Goal: Task Accomplishment & Management: Use online tool/utility

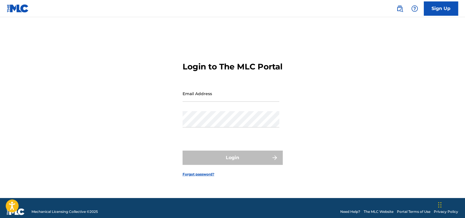
type input "[EMAIL_ADDRESS][PERSON_NAME][DOMAIN_NAME]"
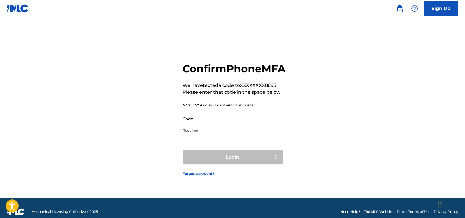
click at [242, 125] on input "Code" at bounding box center [231, 119] width 97 height 16
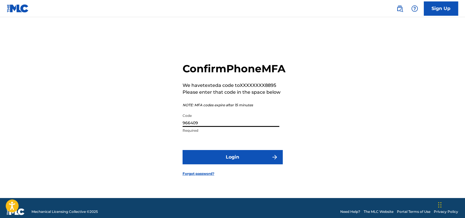
type input "966409"
click at [249, 163] on button "Login" at bounding box center [233, 157] width 100 height 14
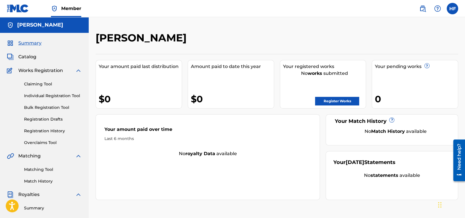
click at [24, 45] on span "Summary" at bounding box center [29, 43] width 23 height 7
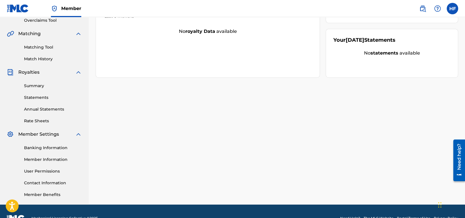
scroll to position [136, 0]
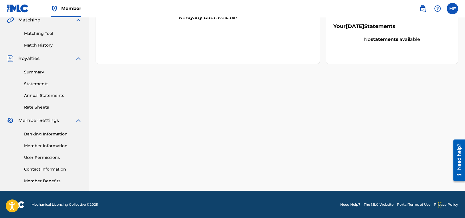
click at [61, 134] on link "Banking Information" at bounding box center [53, 134] width 58 height 6
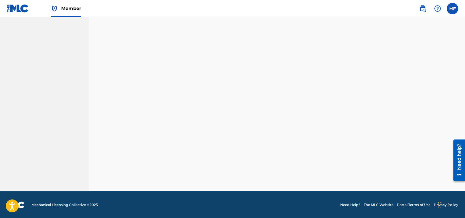
scroll to position [136, 0]
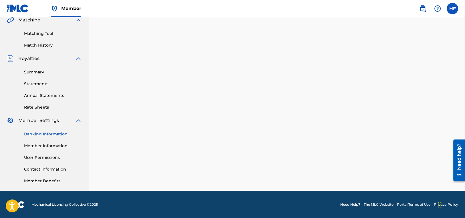
click at [268, 158] on div "Banking and Tax The Banking and Tax tab needs to be fully completed before any …" at bounding box center [277, 43] width 363 height 296
click at [38, 147] on link "Member Information" at bounding box center [53, 146] width 58 height 6
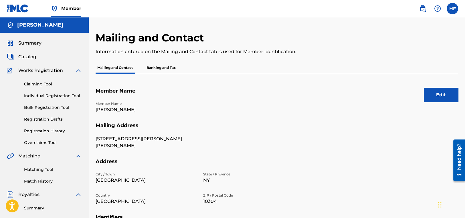
click at [43, 84] on link "Claiming Tool" at bounding box center [53, 84] width 58 height 6
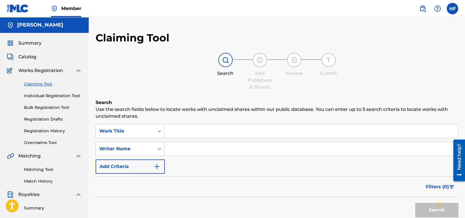
click at [56, 108] on link "Bulk Registration Tool" at bounding box center [53, 108] width 58 height 6
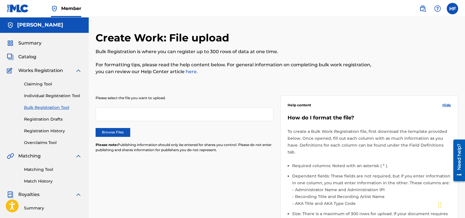
click at [111, 133] on label "Browse Files" at bounding box center [113, 132] width 34 height 9
click at [0, 0] on input "Browse Files" at bounding box center [0, 0] width 0 height 0
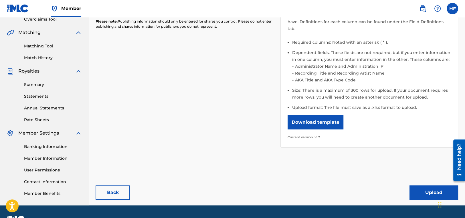
scroll to position [136, 0]
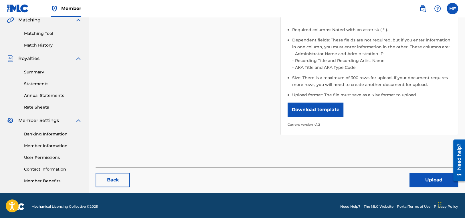
click at [433, 173] on button "Upload" at bounding box center [434, 180] width 49 height 14
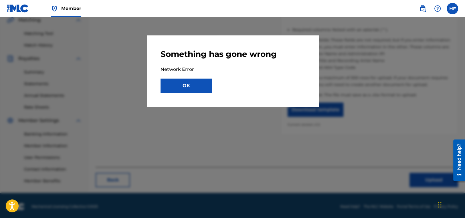
click at [190, 87] on button "OK" at bounding box center [187, 86] width 52 height 14
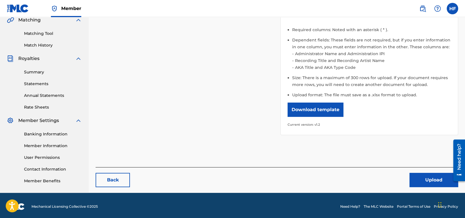
click at [435, 173] on button "Upload" at bounding box center [434, 180] width 49 height 14
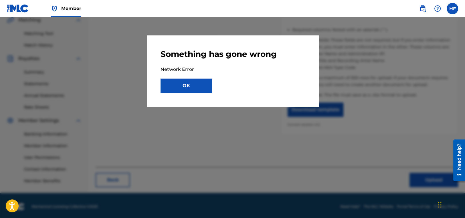
click at [198, 87] on button "OK" at bounding box center [187, 86] width 52 height 14
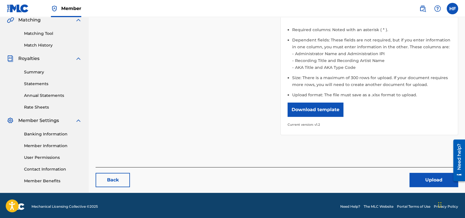
click at [459, 155] on div "Need help?" at bounding box center [459, 157] width 8 height 26
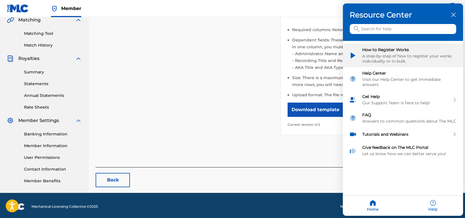
click at [401, 55] on div "A step-by-step of how to register your works individually or in bulk." at bounding box center [409, 59] width 94 height 10
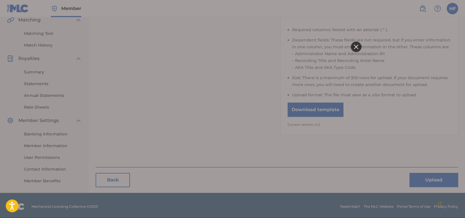
scroll to position [0, 0]
